Goal: Task Accomplishment & Management: Complete application form

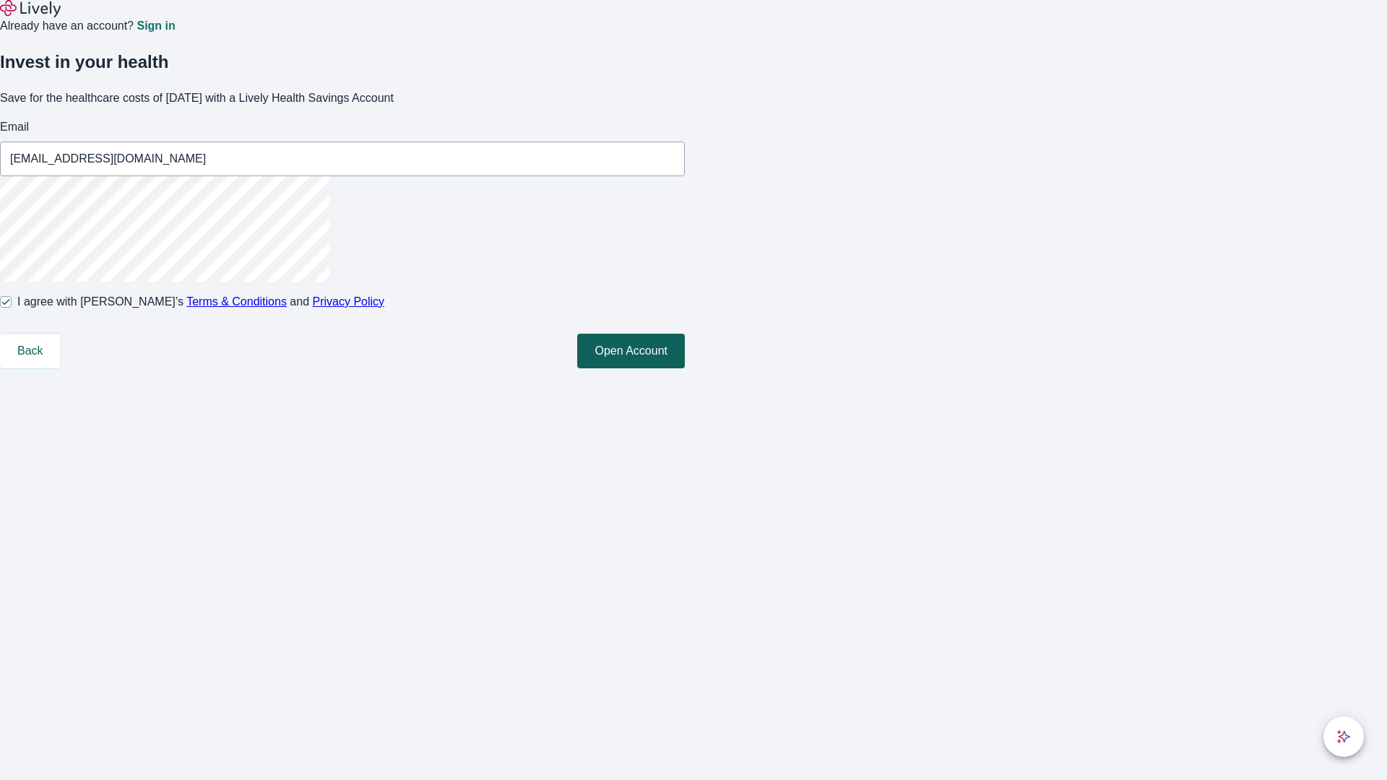
click at [685, 369] on button "Open Account" at bounding box center [631, 351] width 108 height 35
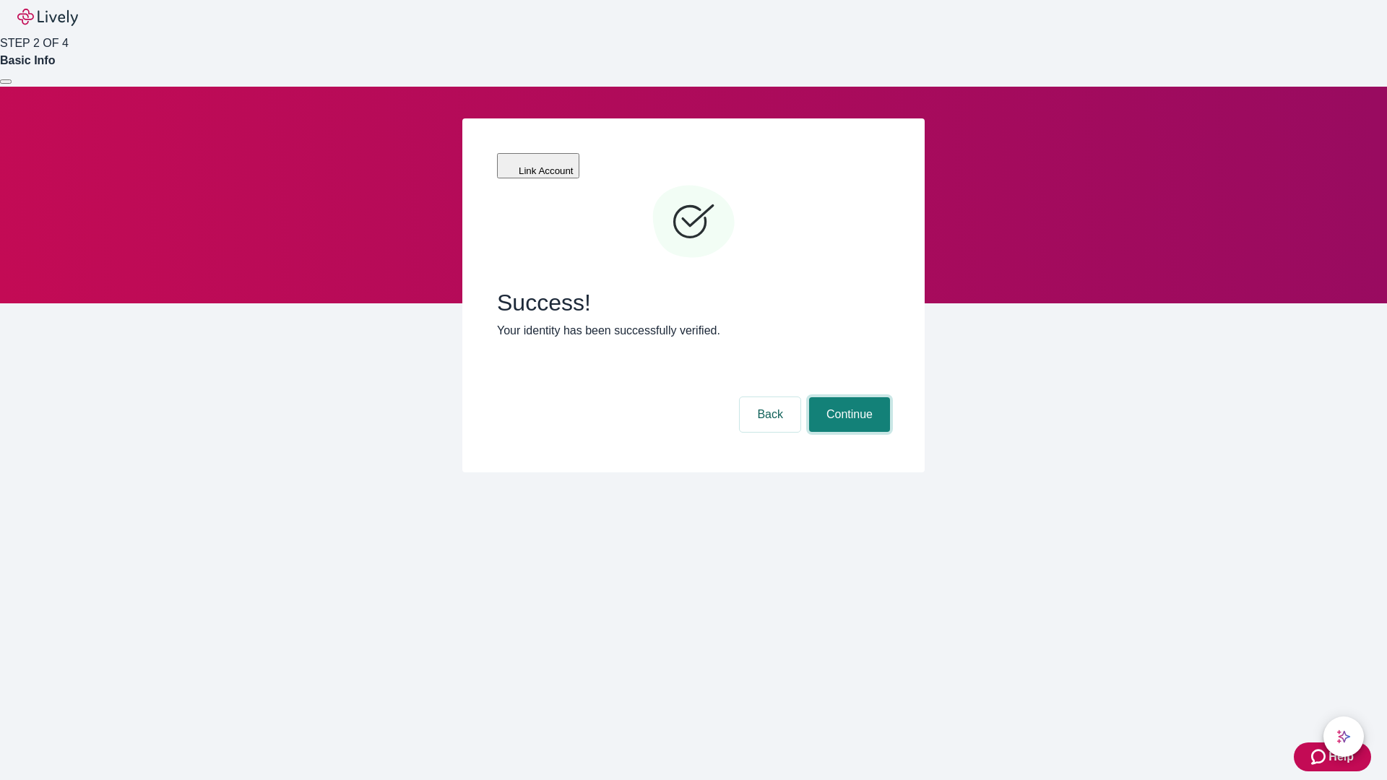
click at [848, 397] on button "Continue" at bounding box center [849, 414] width 81 height 35
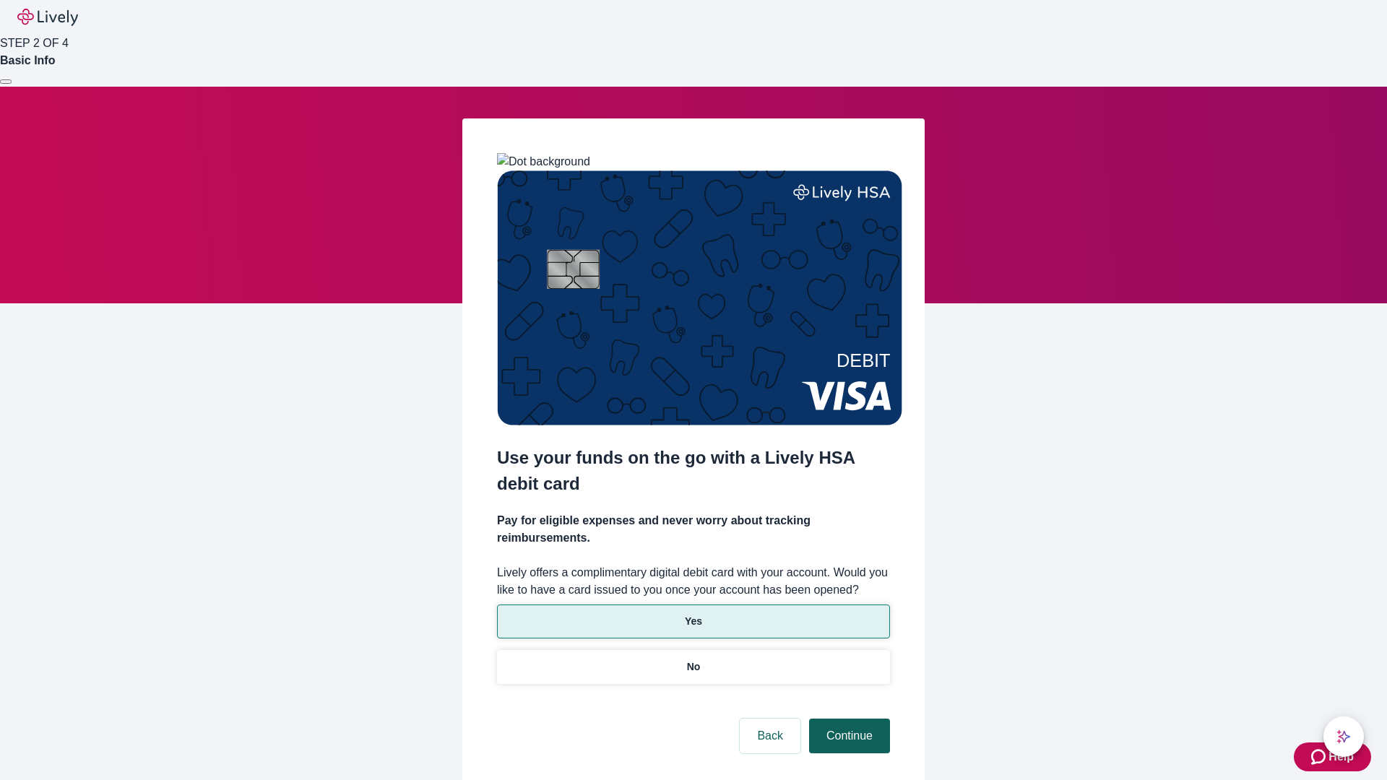
click at [693, 660] on p "No" at bounding box center [694, 667] width 14 height 15
click at [848, 719] on button "Continue" at bounding box center [849, 736] width 81 height 35
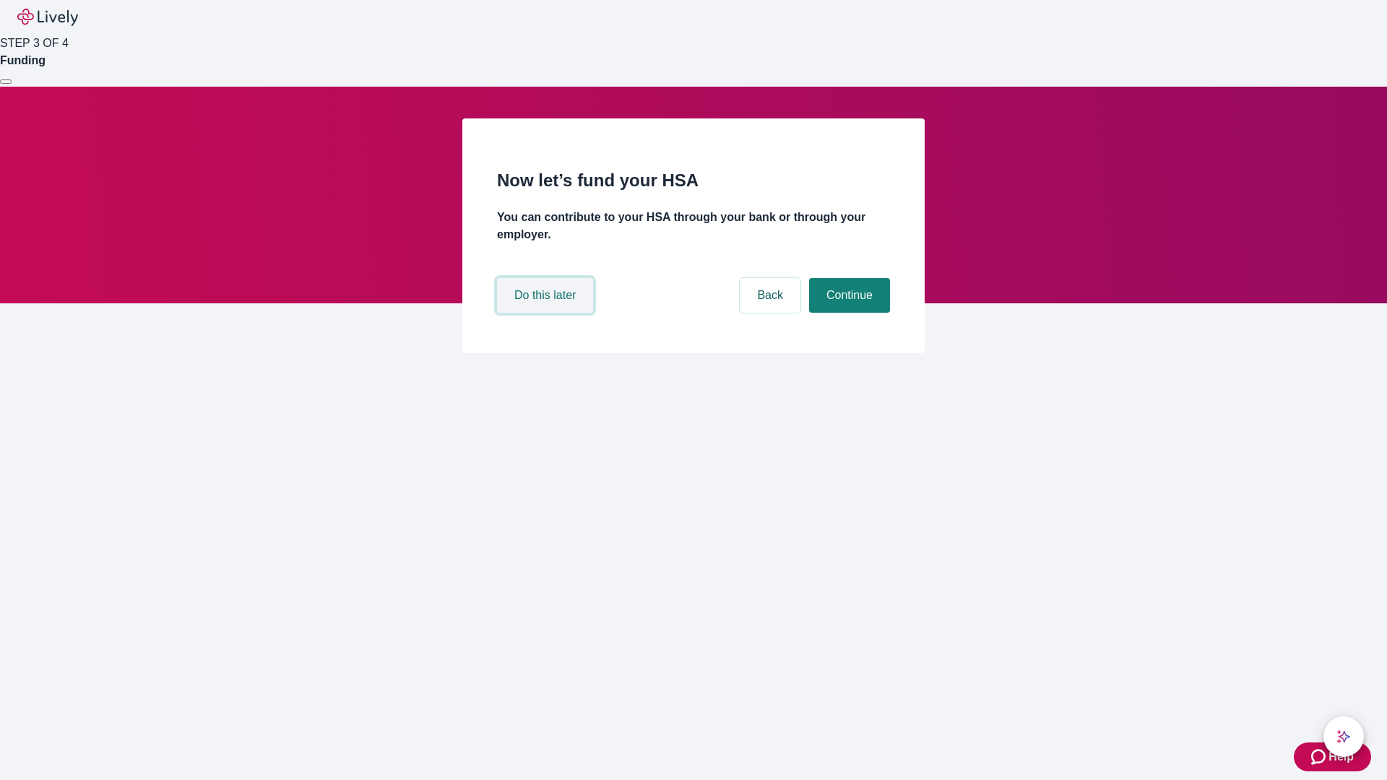
click at [547, 313] on button "Do this later" at bounding box center [545, 295] width 96 height 35
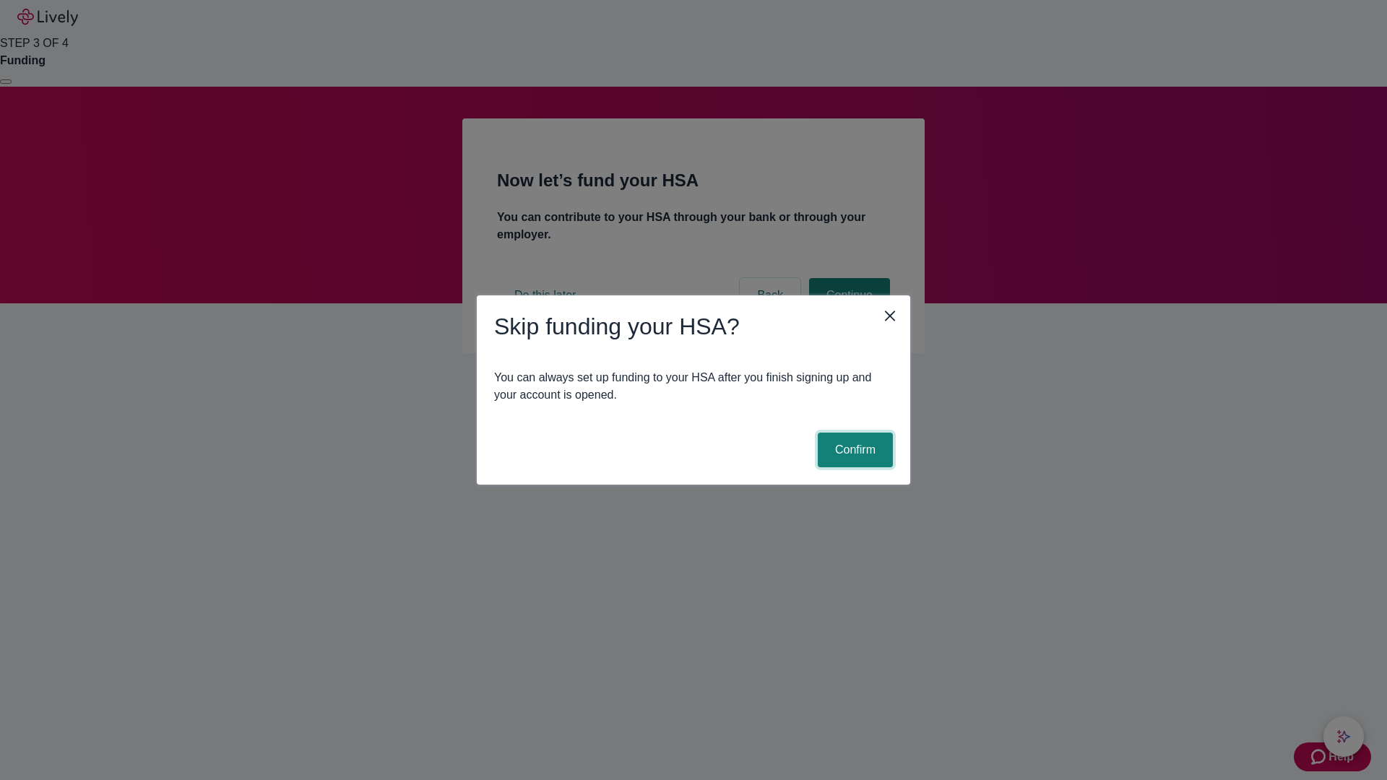
click at [853, 450] on button "Confirm" at bounding box center [855, 450] width 75 height 35
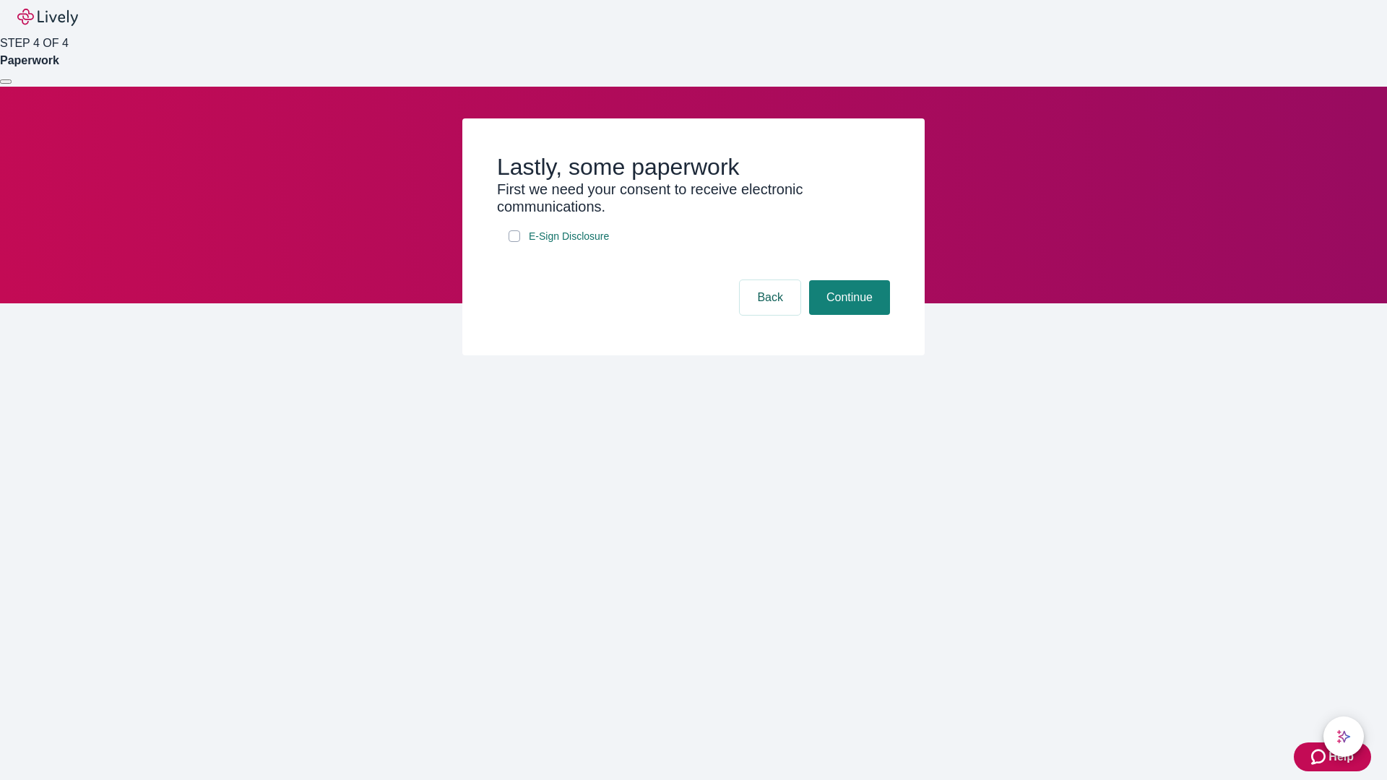
click at [514, 242] on input "E-Sign Disclosure" at bounding box center [515, 236] width 12 height 12
checkbox input "true"
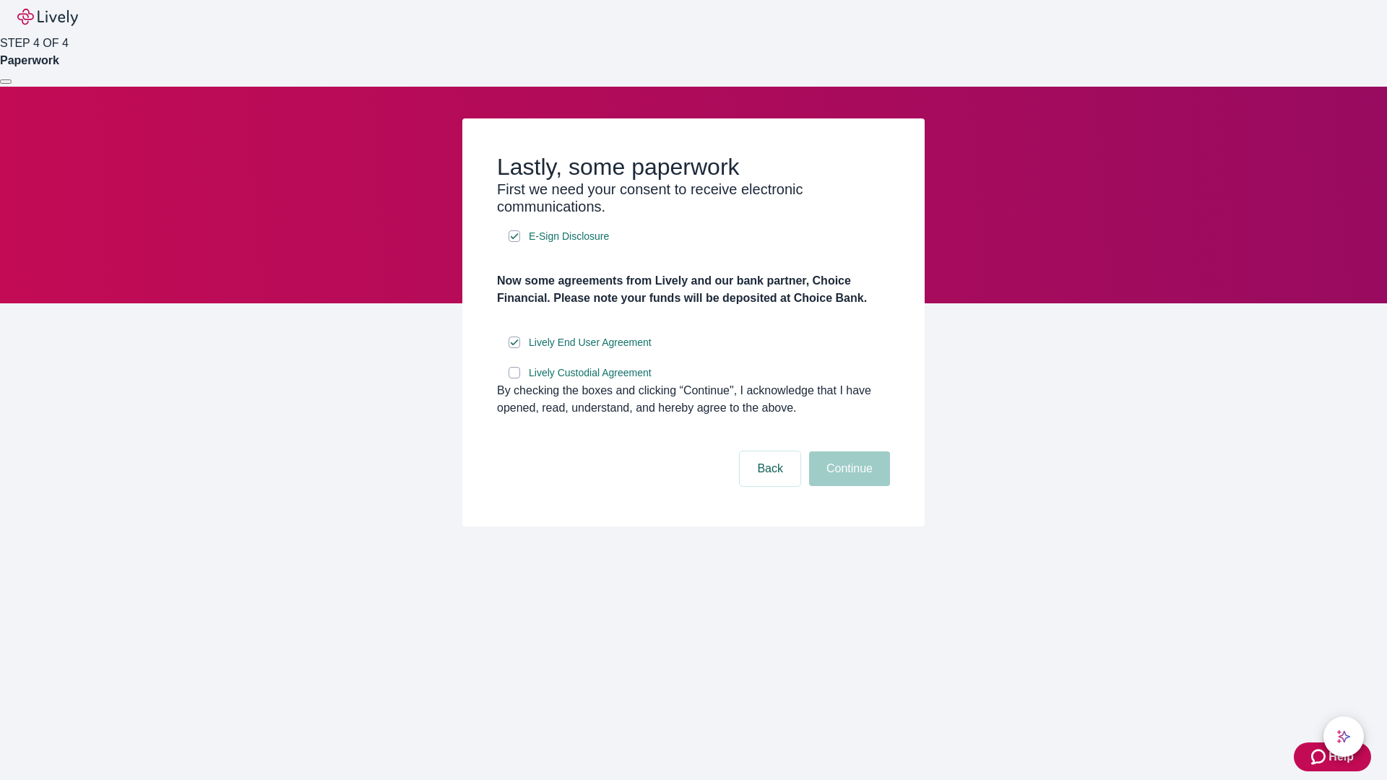
click at [514, 379] on input "Lively Custodial Agreement" at bounding box center [515, 373] width 12 height 12
checkbox input "true"
click at [848, 486] on button "Continue" at bounding box center [849, 469] width 81 height 35
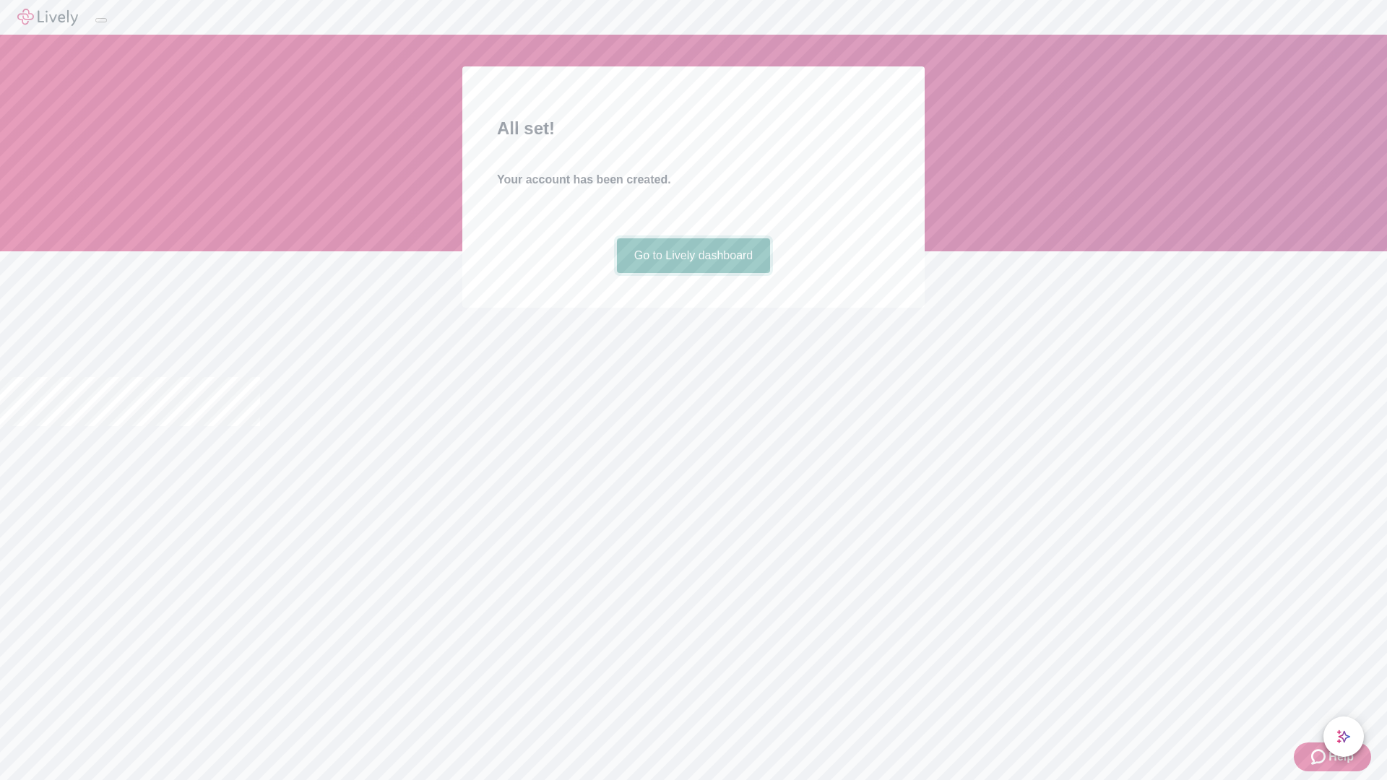
click at [693, 273] on link "Go to Lively dashboard" at bounding box center [694, 255] width 154 height 35
